Goal: Use online tool/utility: Utilize a website feature to perform a specific function

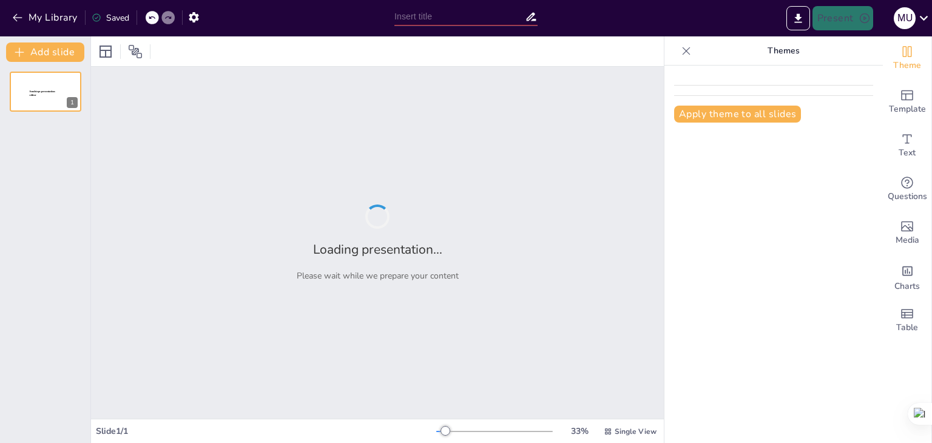
type input "Cuidar con Sentido: Ética y Humanidad en el [GEOGRAPHIC_DATA]"
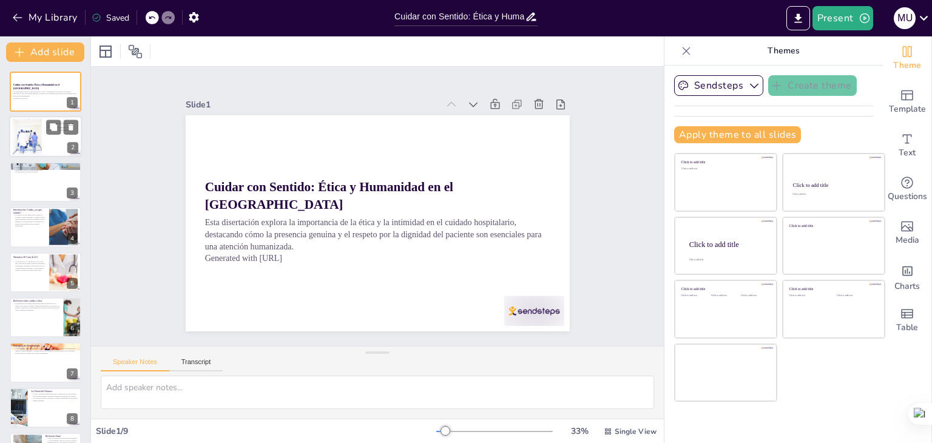
click at [40, 134] on div at bounding box center [26, 136] width 37 height 37
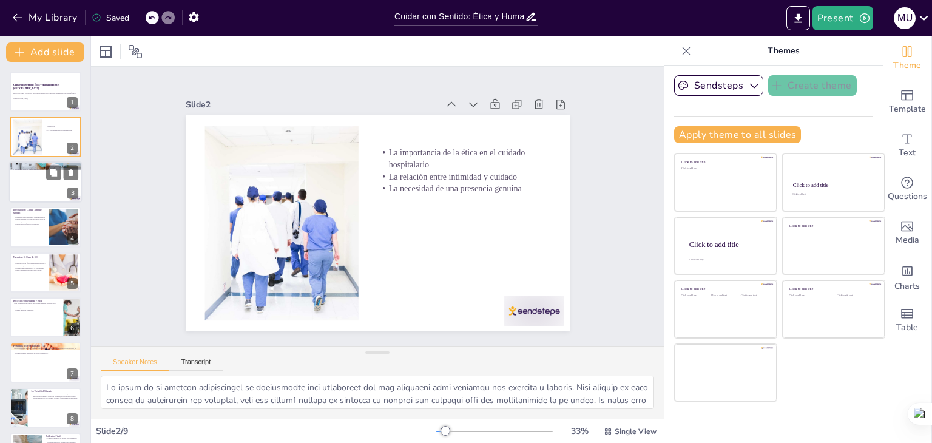
click at [41, 175] on div at bounding box center [45, 181] width 73 height 41
type textarea "La historia [PERSON_NAME] ilustra la vulnerabilidad que sienten los pacientes a…"
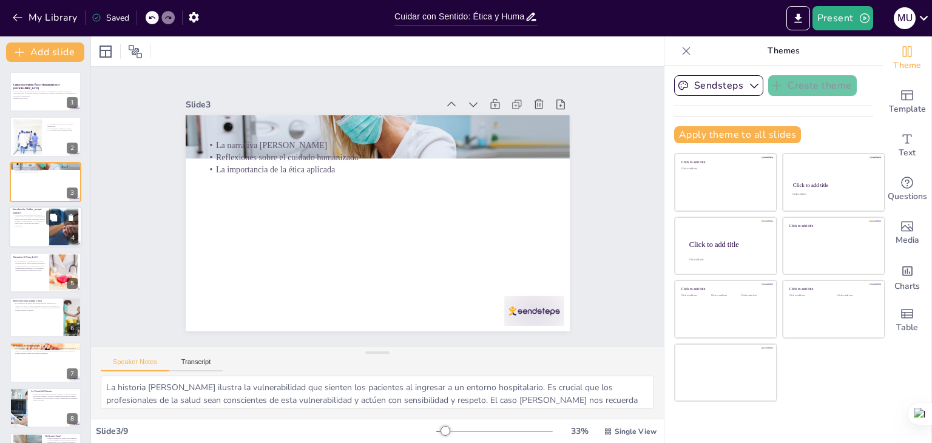
click at [39, 226] on p "El objetivo de esta disertación es poner en palabras lo que ya pensamos y senti…" at bounding box center [29, 220] width 33 height 13
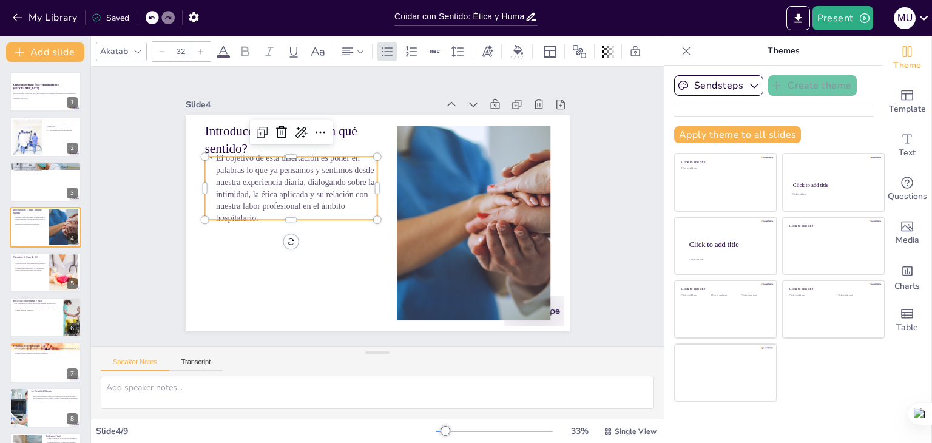
click at [229, 190] on p "El objetivo de esta disertación es poner en palabras lo que ya pensamos y senti…" at bounding box center [297, 171] width 184 height 106
click at [229, 190] on p "El objetivo de esta disertación es poner en palabras lo que ya pensamos y senti…" at bounding box center [294, 179] width 180 height 89
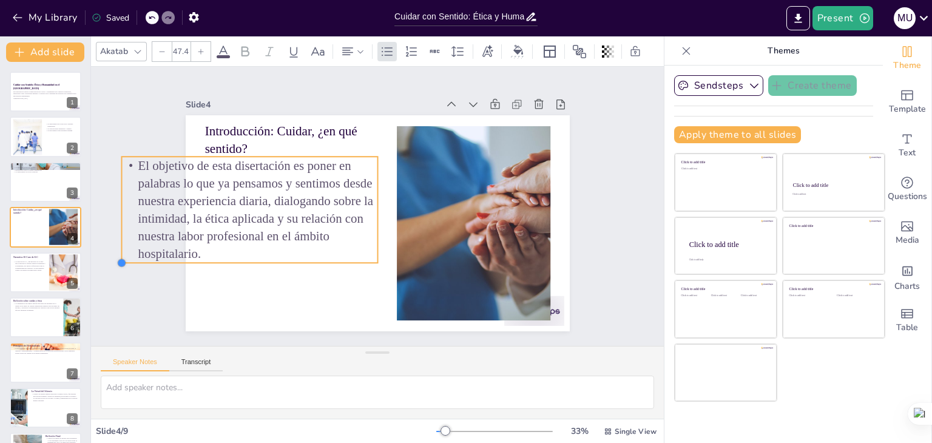
type input "47.7"
drag, startPoint x: 194, startPoint y: 214, endPoint x: 240, endPoint y: 245, distance: 55.5
click at [240, 245] on div "Introducción: Cuidar, ¿en qué sentido? El objetivo de esta disertación es poner…" at bounding box center [372, 223] width 432 height 324
click at [64, 262] on button at bounding box center [71, 263] width 15 height 15
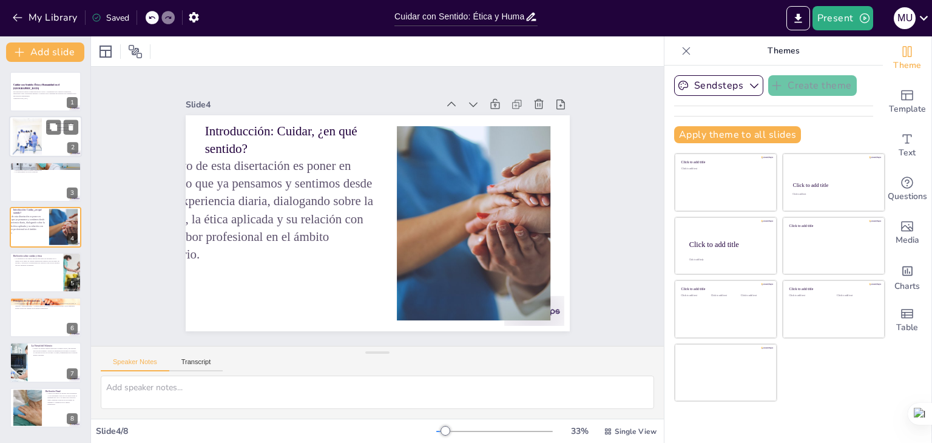
click at [27, 135] on div at bounding box center [26, 136] width 37 height 37
type textarea "Lo ipsum do si ametcon adipiscingel se doeiusmodte inci utlaboreet dol mag aliq…"
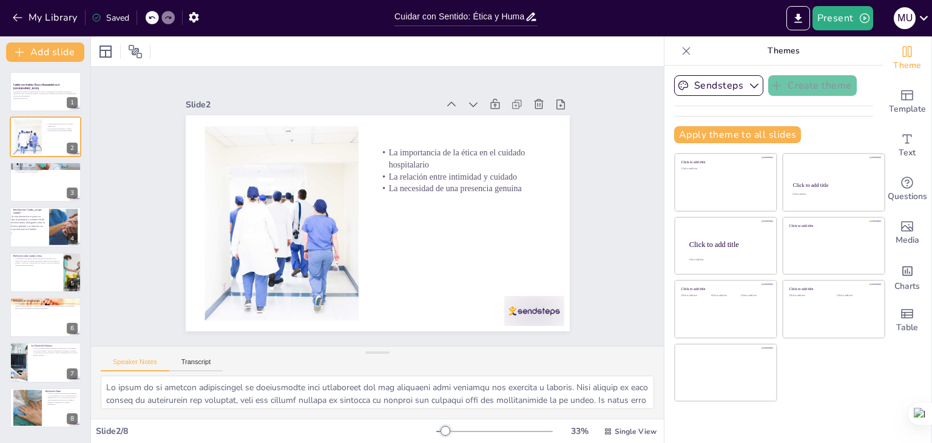
click at [155, 17] on icon at bounding box center [151, 17] width 7 height 7
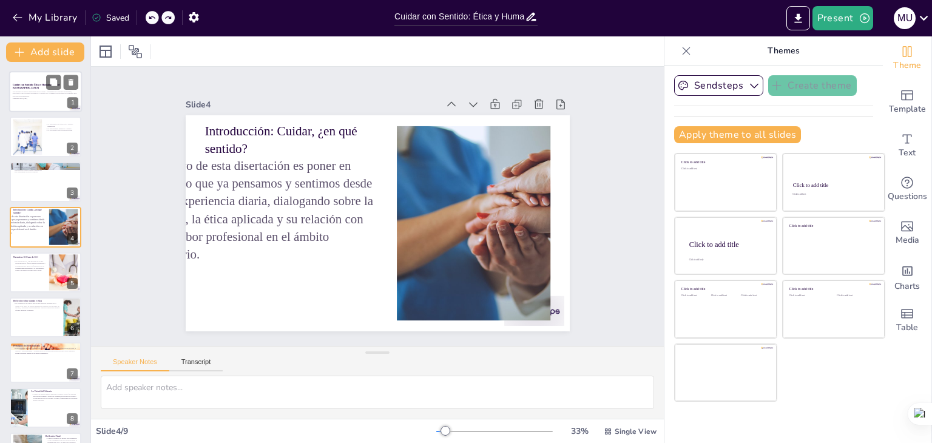
click at [73, 104] on div "1" at bounding box center [72, 103] width 11 height 11
